Goal: Task Accomplishment & Management: Complete application form

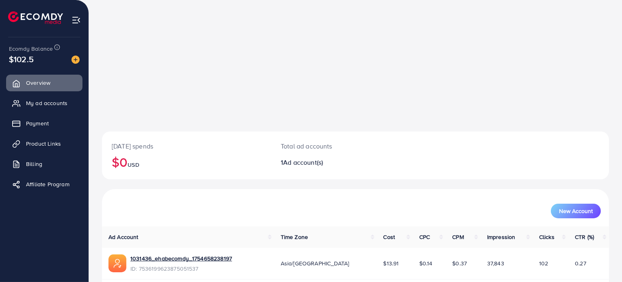
scroll to position [70, 0]
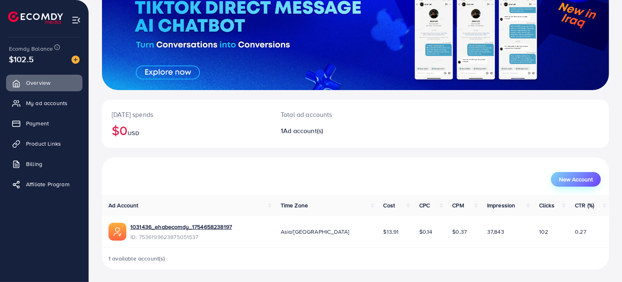
click at [578, 180] on span "New Account" at bounding box center [576, 180] width 34 height 6
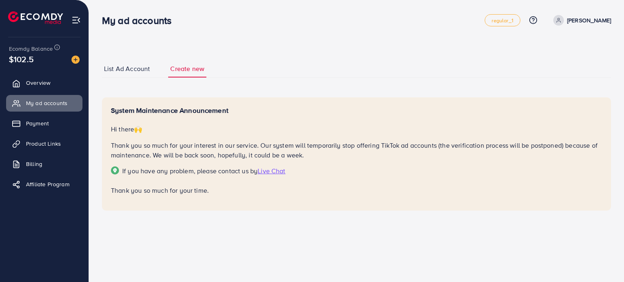
drag, startPoint x: 223, startPoint y: 190, endPoint x: 116, endPoint y: 100, distance: 138.9
click at [116, 100] on div "System Maintenance Announcement Hi there 🙌 Thank you so much for your interest …" at bounding box center [356, 154] width 509 height 114
copy div "ystem Maintenance Announcement Hi there 🙌 Thank you so much for your interest i…"
click at [248, 63] on ul "List Ad Account Create new" at bounding box center [356, 69] width 509 height 18
drag, startPoint x: 210, startPoint y: 193, endPoint x: 109, endPoint y: 110, distance: 131.0
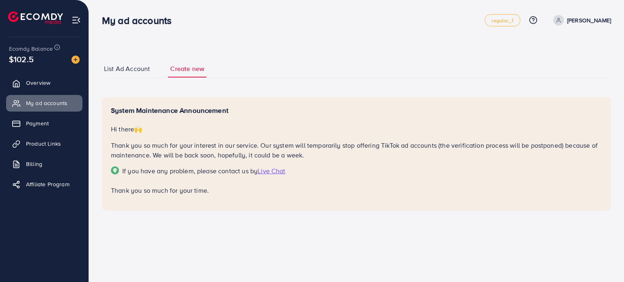
click at [109, 110] on div "System Maintenance Announcement Hi there 🙌 Thank you so much for your interest …" at bounding box center [356, 154] width 509 height 114
copy div "System Maintenance Announcement Hi there 🙌 Thank you so much for your interest …"
click at [240, 126] on p "Hi there 🙌" at bounding box center [356, 129] width 491 height 10
click at [390, 67] on ul "List Ad Account Create new" at bounding box center [356, 69] width 509 height 18
click at [42, 86] on span "Overview" at bounding box center [40, 83] width 24 height 8
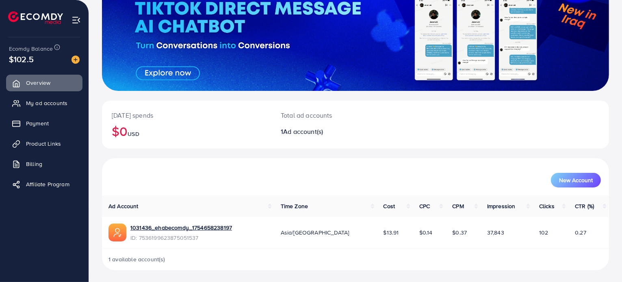
scroll to position [70, 0]
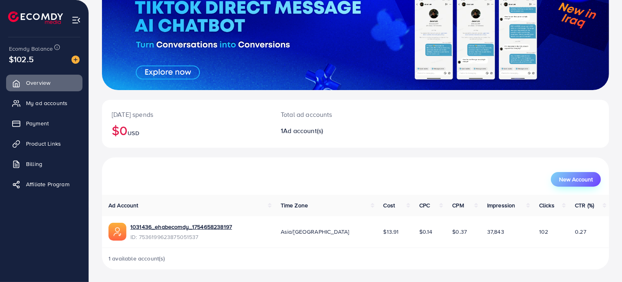
click at [576, 180] on span "New Account" at bounding box center [576, 180] width 34 height 6
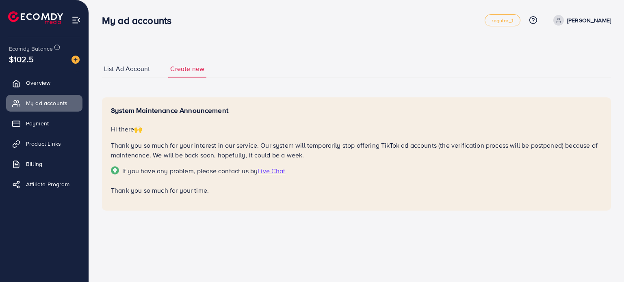
click at [140, 73] on span "List Ad Account" at bounding box center [127, 68] width 46 height 9
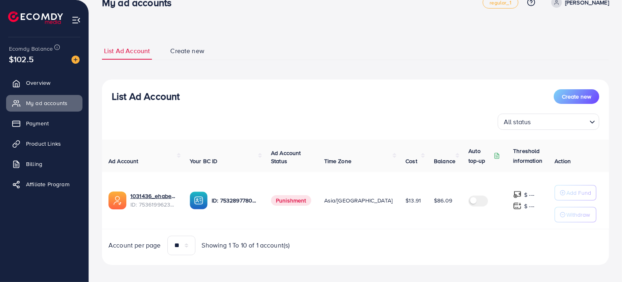
scroll to position [23, 0]
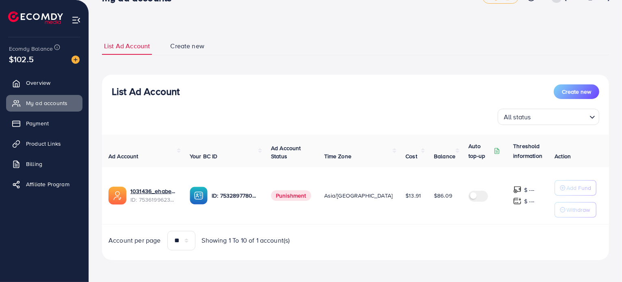
click at [588, 99] on div "List Ad Account Create new All status Loading..." at bounding box center [355, 104] width 507 height 41
click at [580, 90] on span "Create new" at bounding box center [576, 92] width 29 height 8
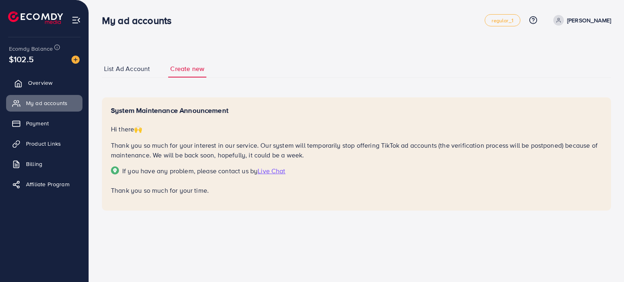
click at [47, 88] on link "Overview" at bounding box center [44, 83] width 76 height 16
